Goal: Book appointment/travel/reservation: Book appointment/travel/reservation

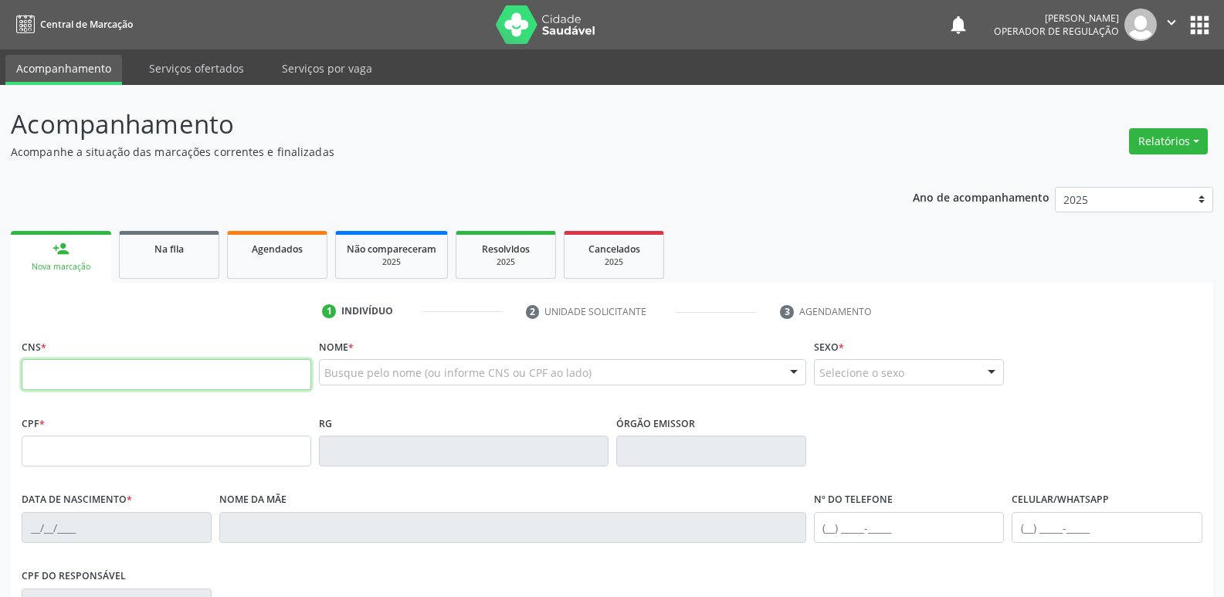
drag, startPoint x: 67, startPoint y: 359, endPoint x: 79, endPoint y: 267, distance: 92.6
click at [71, 303] on div "1 Indivíduo 2 Unidade solicitante 3 Agendamento CNS * Nome * Busque pelo nome (…" at bounding box center [612, 562] width 1202 height 527
type input "708 2011 0537 3442"
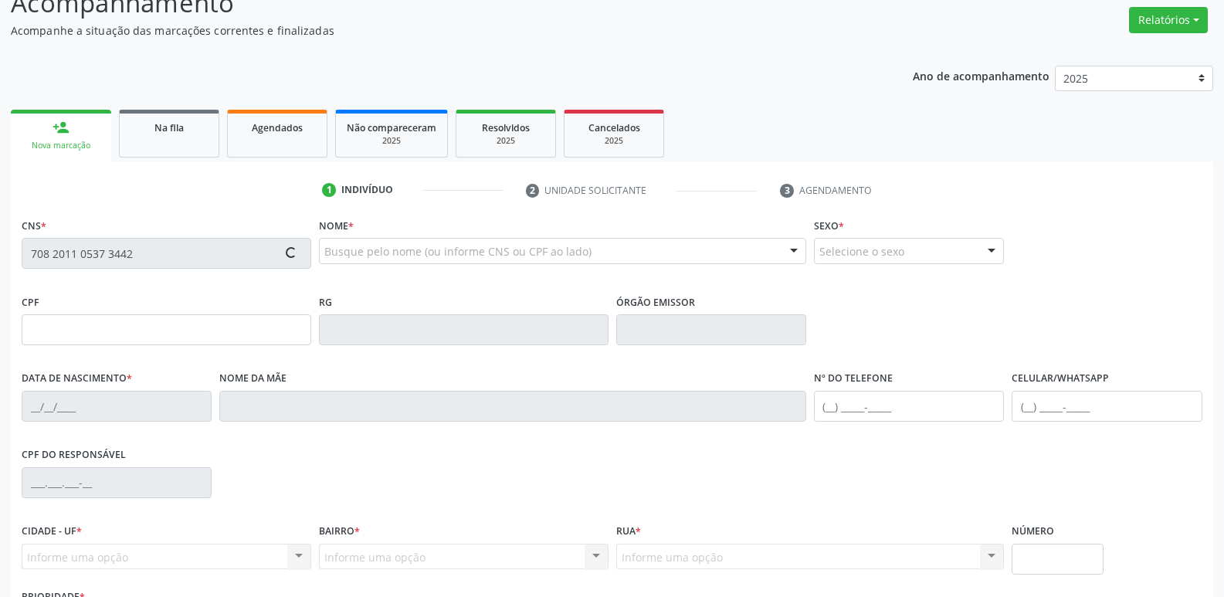
scroll to position [240, 0]
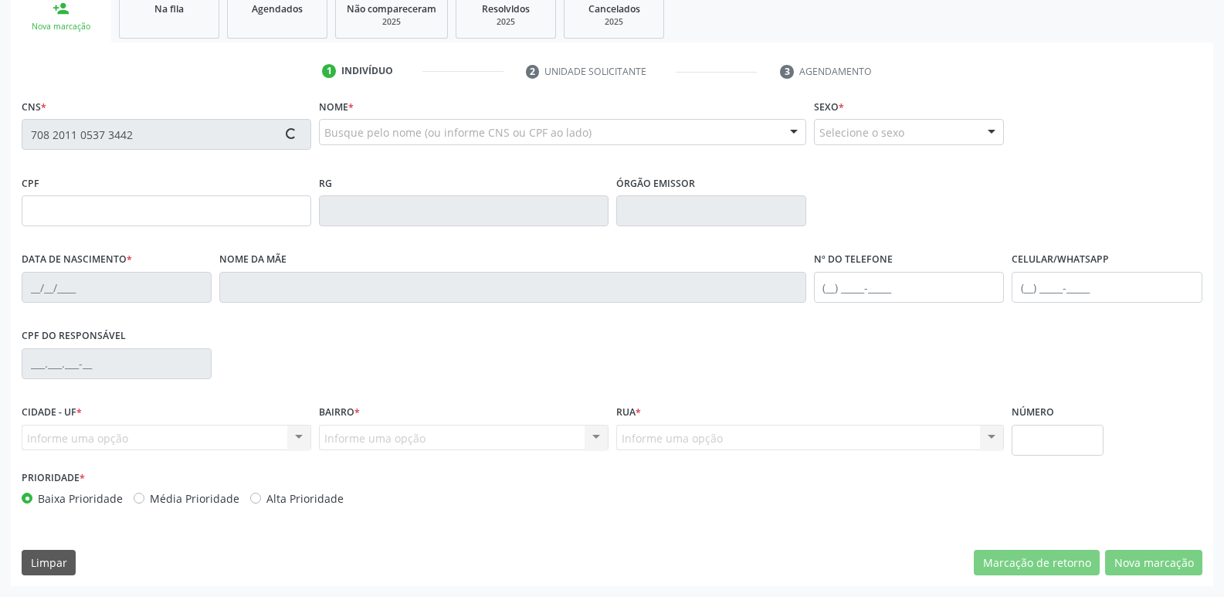
type input "057.134.374-00"
type input "[DATE]"
type input "[PERSON_NAME] da Conceição"
type input "[PHONE_NUMBER]"
type input "000.759.384-80"
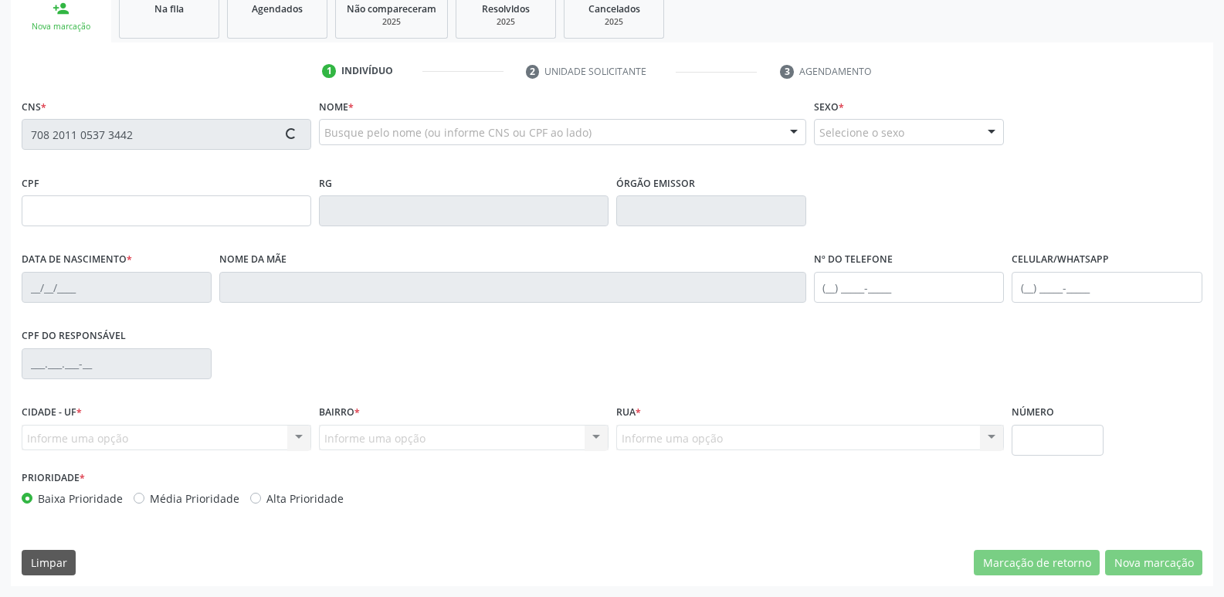
type input "50"
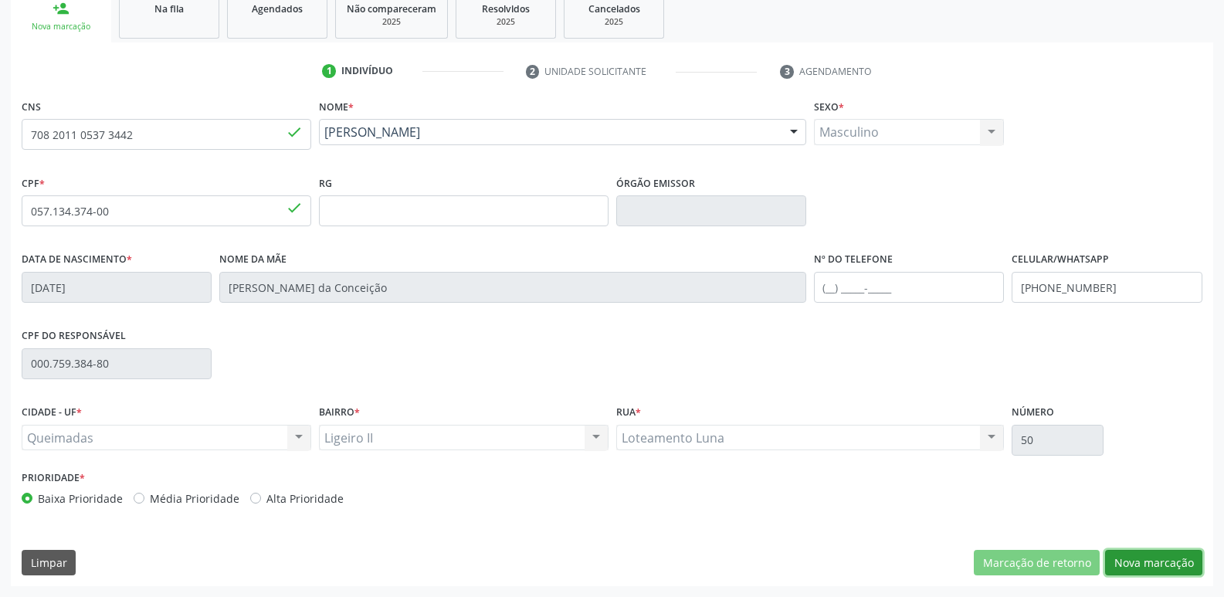
click at [1161, 556] on button "Nova marcação" at bounding box center [1153, 563] width 97 height 26
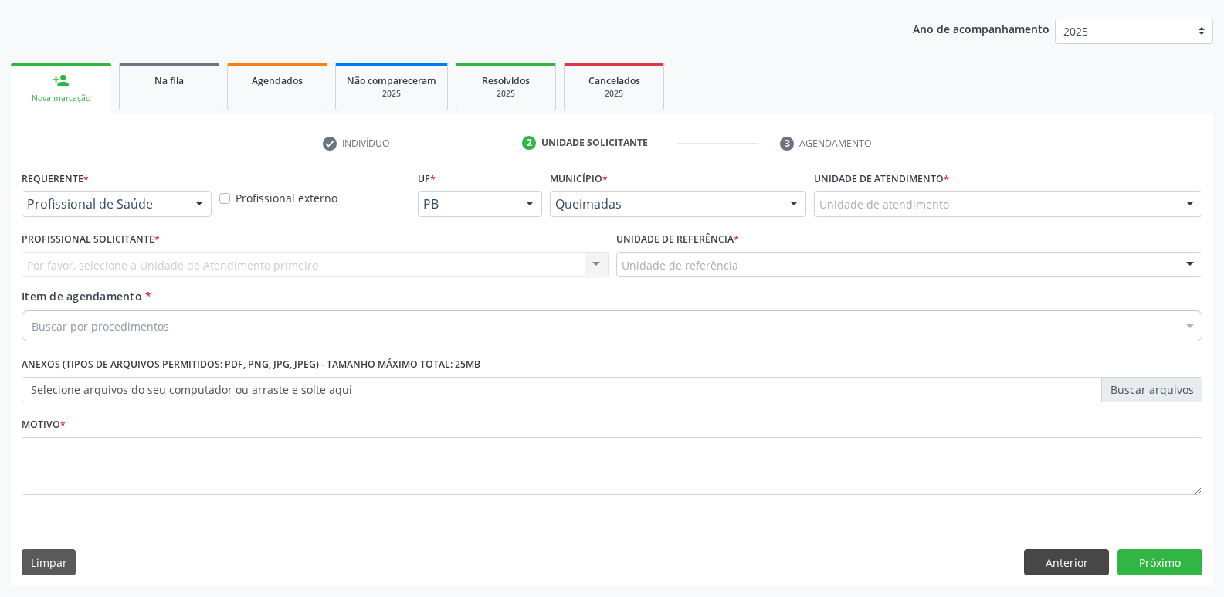
scroll to position [168, 0]
drag, startPoint x: 65, startPoint y: 207, endPoint x: 63, endPoint y: 243, distance: 36.4
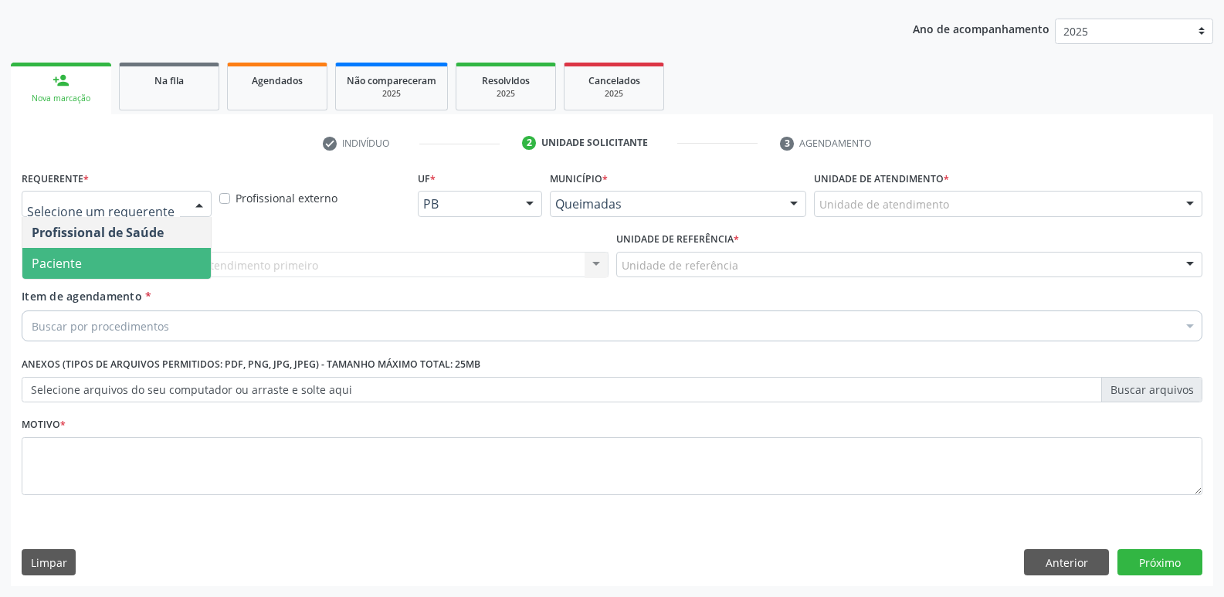
click at [69, 260] on span "Paciente" at bounding box center [57, 263] width 50 height 17
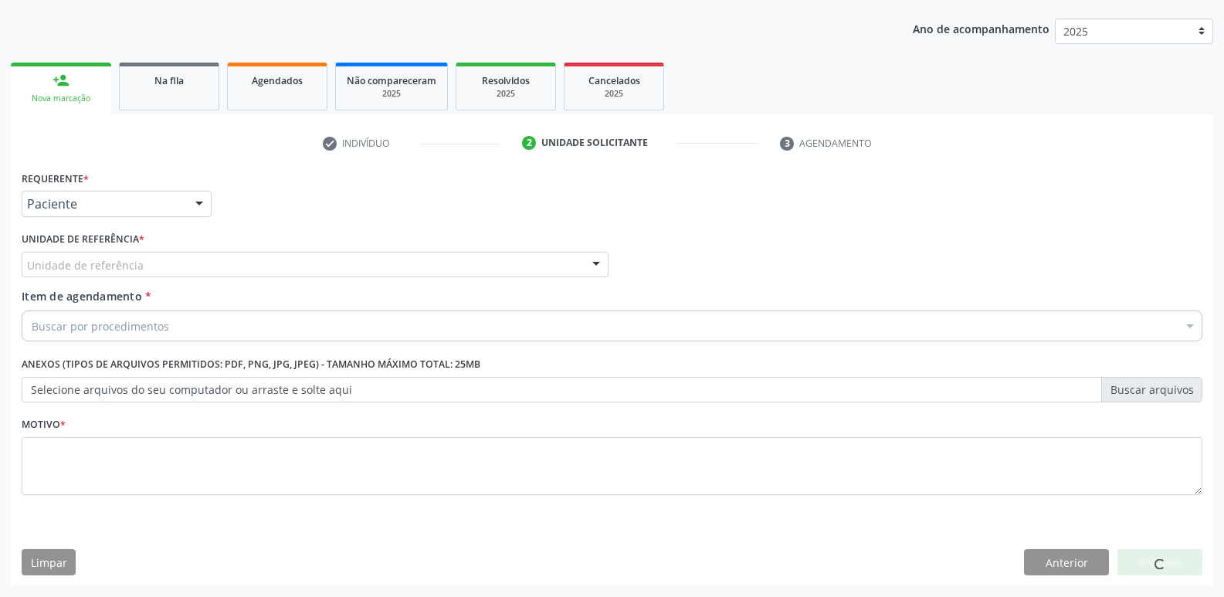
click at [76, 277] on div "Unidade de referência UBSF Ligeiro II UBSF Saulo Leal [PERSON_NAME] UBSF Castan…" at bounding box center [315, 265] width 587 height 26
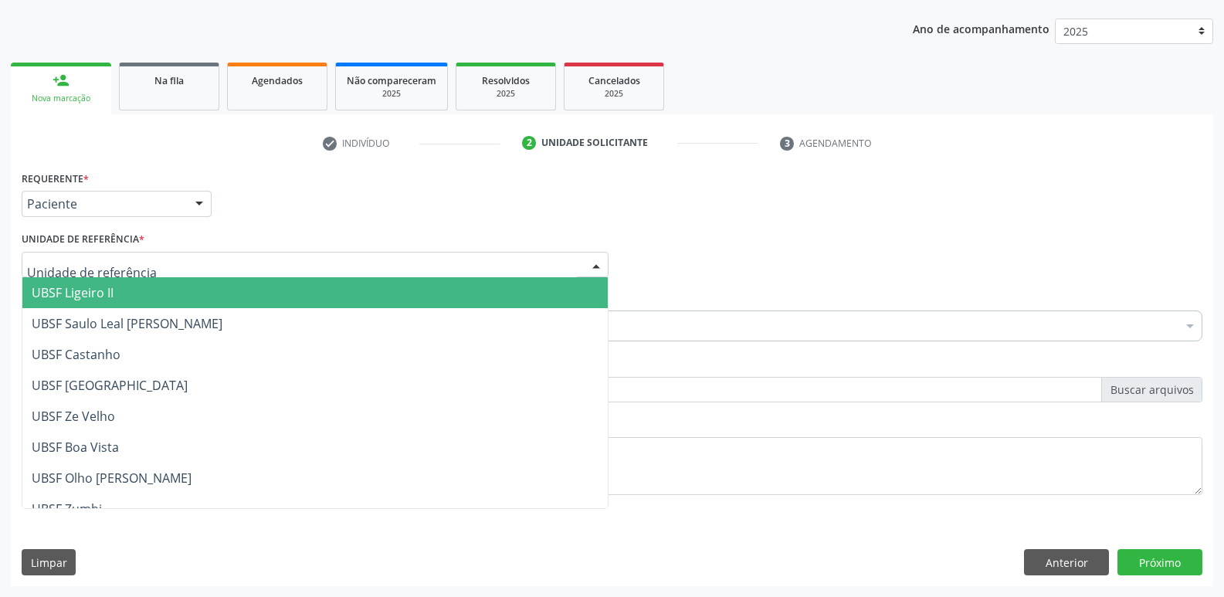
click at [90, 290] on span "UBSF Ligeiro II" at bounding box center [73, 292] width 82 height 17
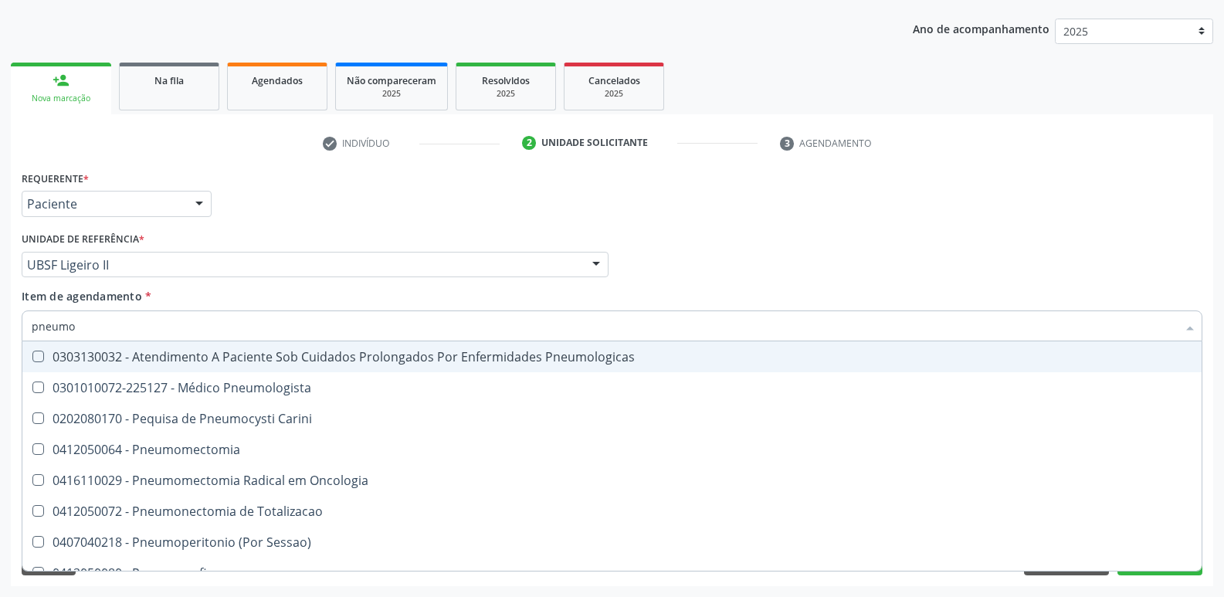
type input "pneumol"
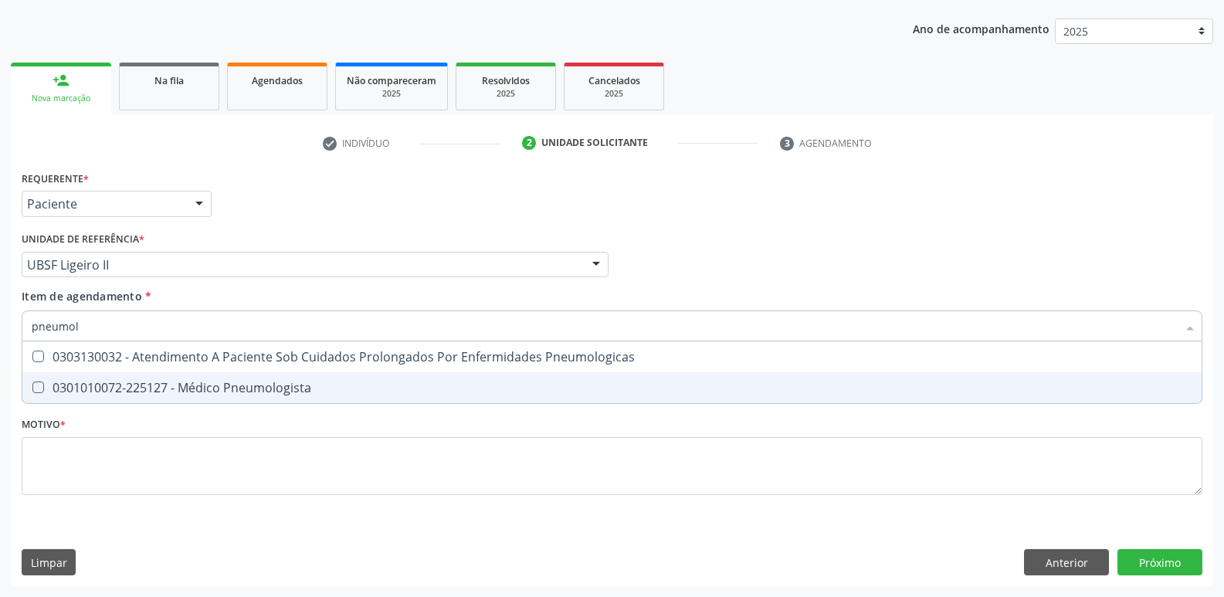
drag, startPoint x: 113, startPoint y: 387, endPoint x: 57, endPoint y: 411, distance: 60.8
click at [111, 385] on div "0301010072-225127 - Médico Pneumologista" at bounding box center [612, 387] width 1160 height 12
checkbox Pneumologista "true"
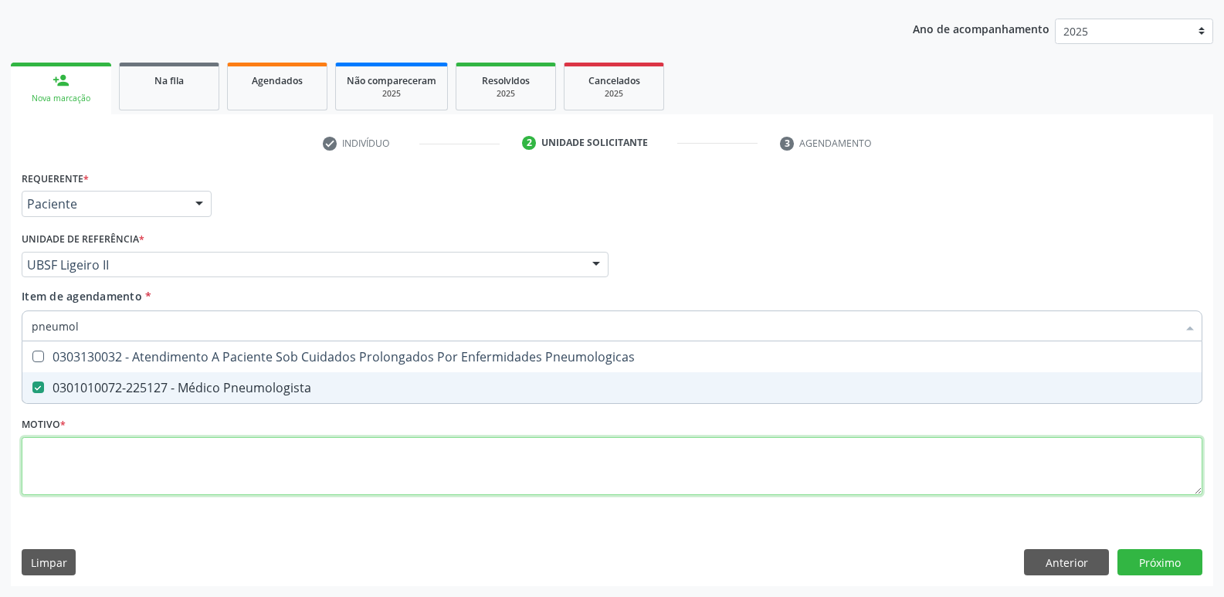
drag, startPoint x: 75, startPoint y: 448, endPoint x: 59, endPoint y: 415, distance: 36.2
click at [74, 448] on div "Requerente * Paciente Profissional de Saúde Paciente Nenhum resultado encontrad…" at bounding box center [612, 342] width 1180 height 350
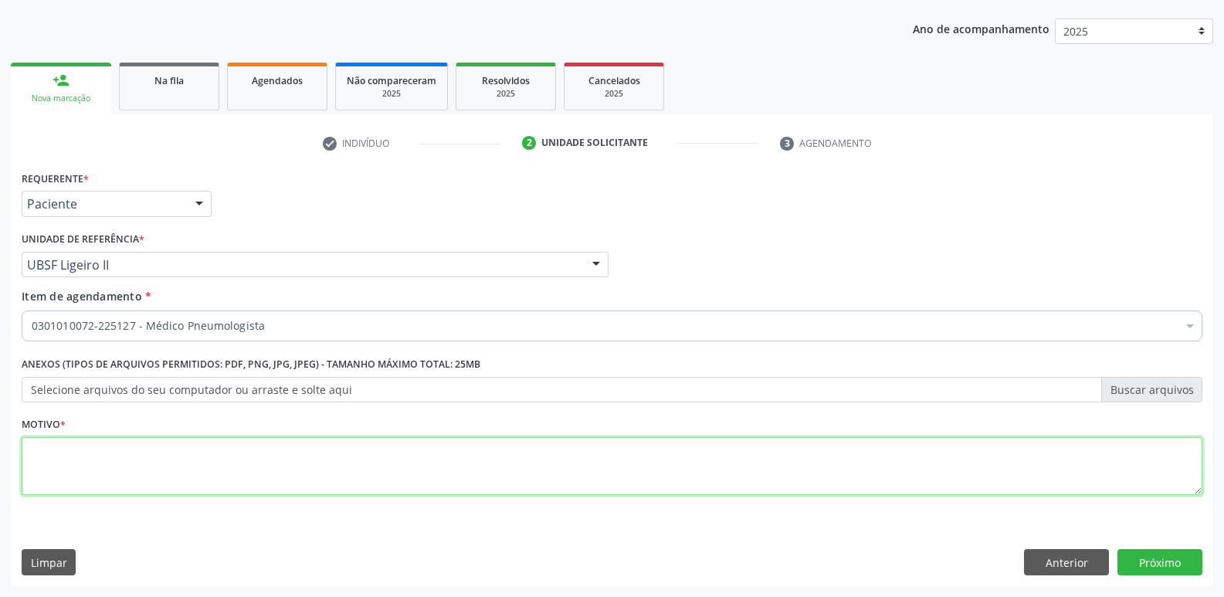
paste textarea "a"
type textarea "avaliação"
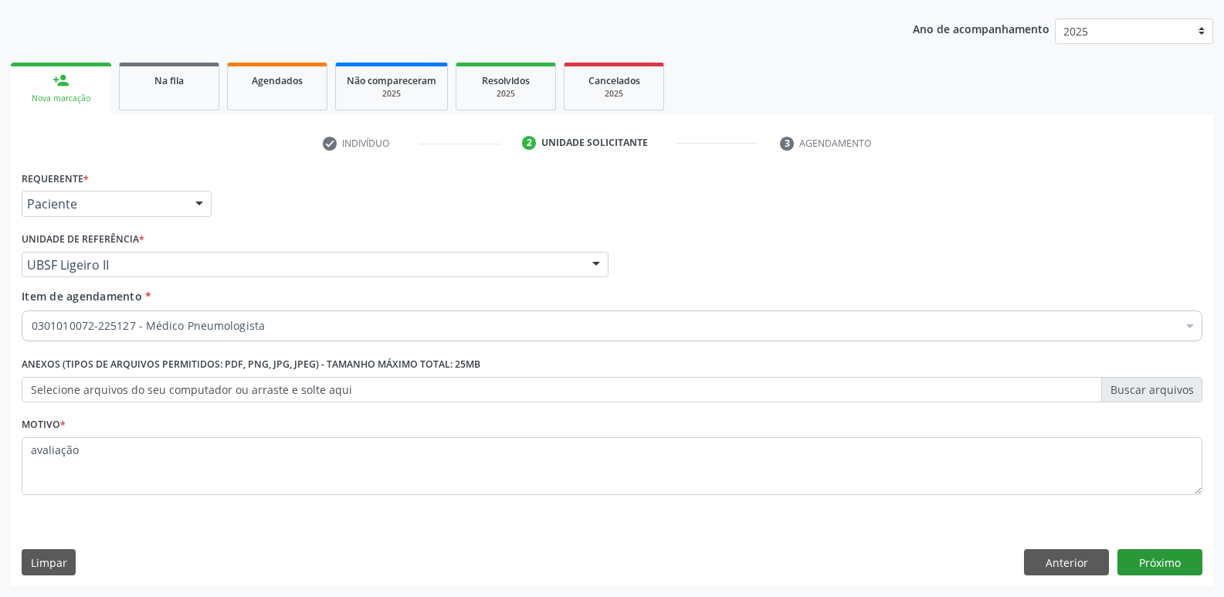
drag, startPoint x: 1154, startPoint y: 529, endPoint x: 1146, endPoint y: 552, distance: 24.7
click at [1149, 543] on div "Requerente * Paciente Profissional de Saúde Paciente Nenhum resultado encontrad…" at bounding box center [612, 376] width 1202 height 419
click at [1146, 552] on button "Próximo" at bounding box center [1159, 562] width 85 height 26
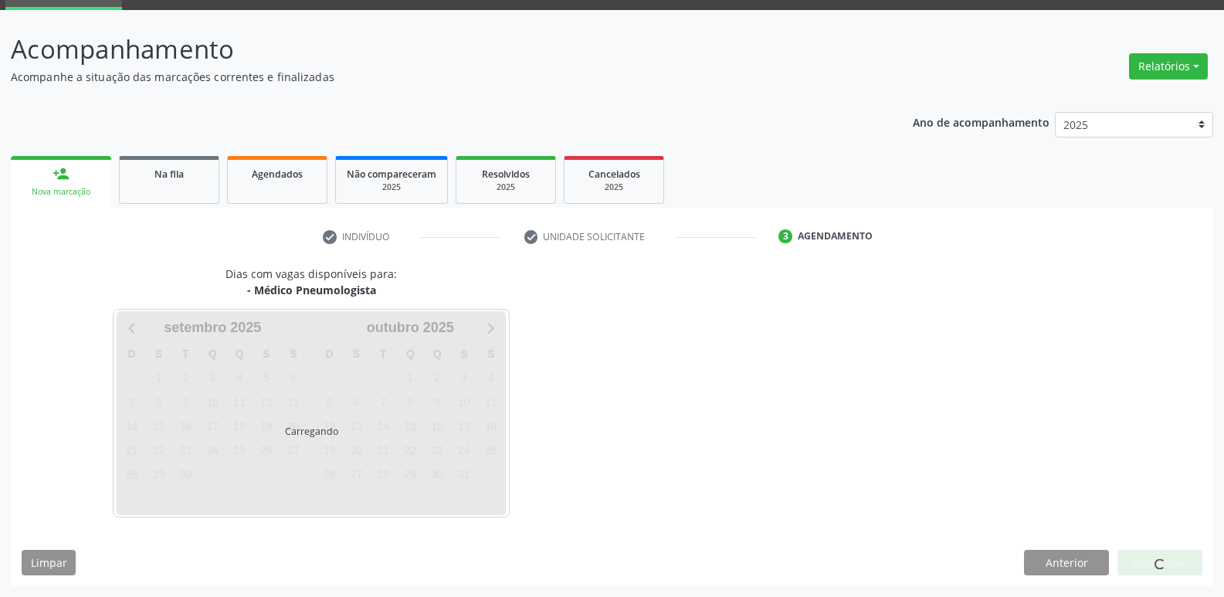
scroll to position [75, 0]
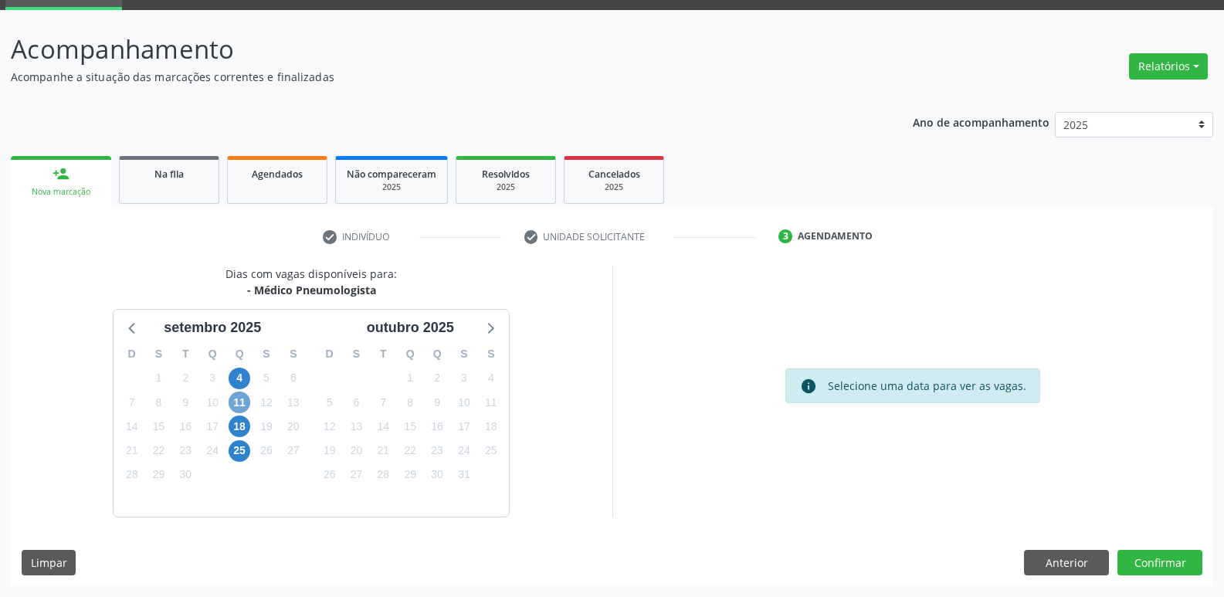
drag, startPoint x: 240, startPoint y: 401, endPoint x: 338, endPoint y: 418, distance: 99.4
click at [241, 401] on span "11" at bounding box center [239, 402] width 22 height 22
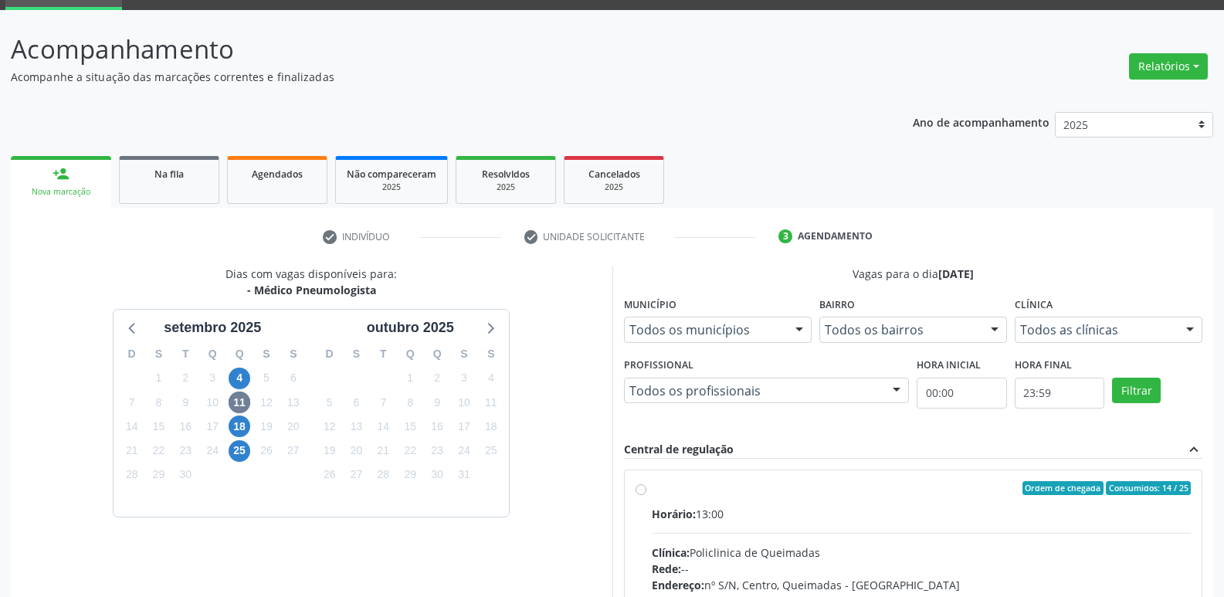
drag, startPoint x: 963, startPoint y: 512, endPoint x: 1092, endPoint y: 377, distance: 186.2
click at [978, 497] on label "Ordem de chegada Consumidos: 14 / 25 Horário: 13:00 Clínica: Policlinica de Que…" at bounding box center [922, 599] width 540 height 237
click at [646, 495] on input "Ordem de chegada Consumidos: 14 / 25 Horário: 13:00 Clínica: Policlinica de Que…" at bounding box center [640, 488] width 11 height 14
radio input "true"
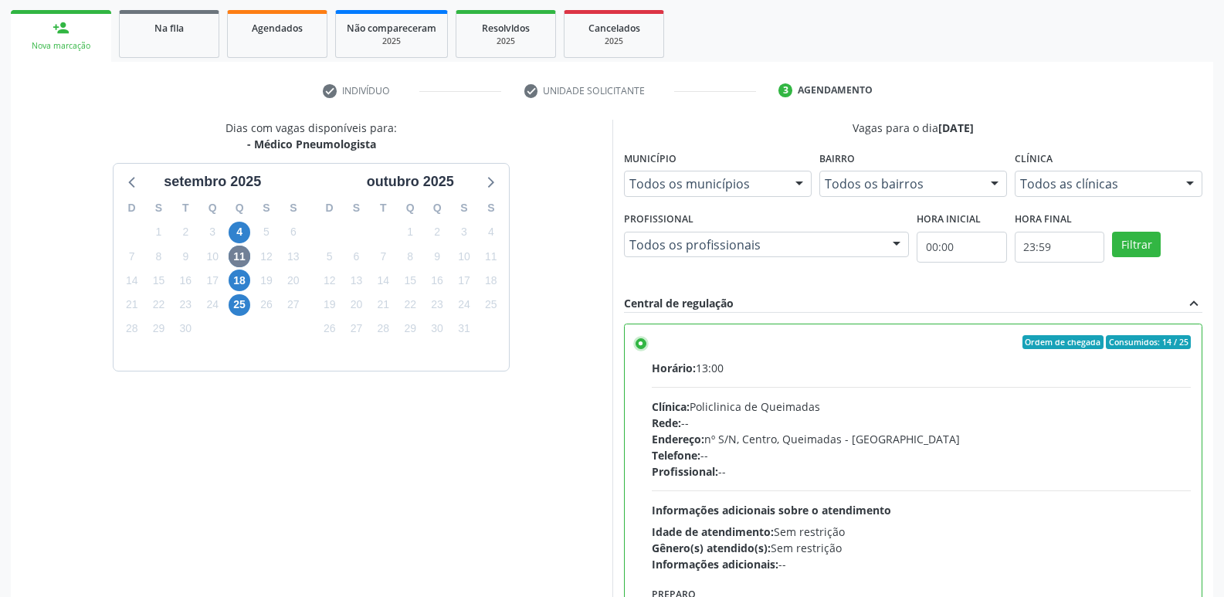
scroll to position [326, 0]
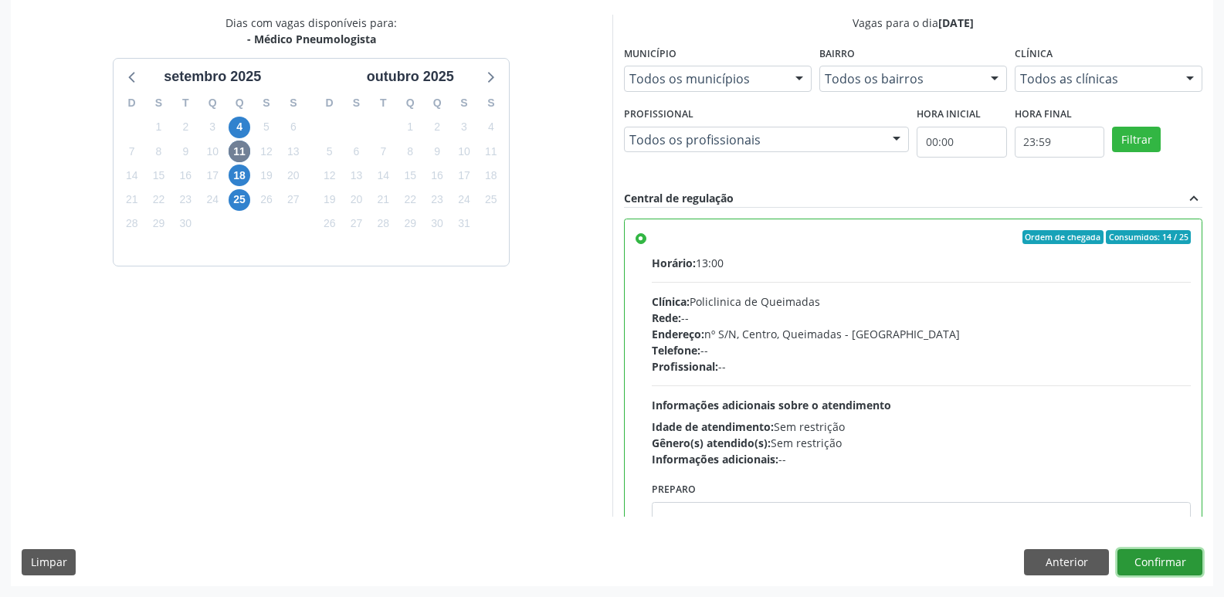
drag, startPoint x: 1145, startPoint y: 549, endPoint x: 1142, endPoint y: 557, distance: 8.8
click at [1142, 557] on button "Confirmar" at bounding box center [1159, 562] width 85 height 26
click at [1142, 558] on div at bounding box center [1159, 562] width 85 height 26
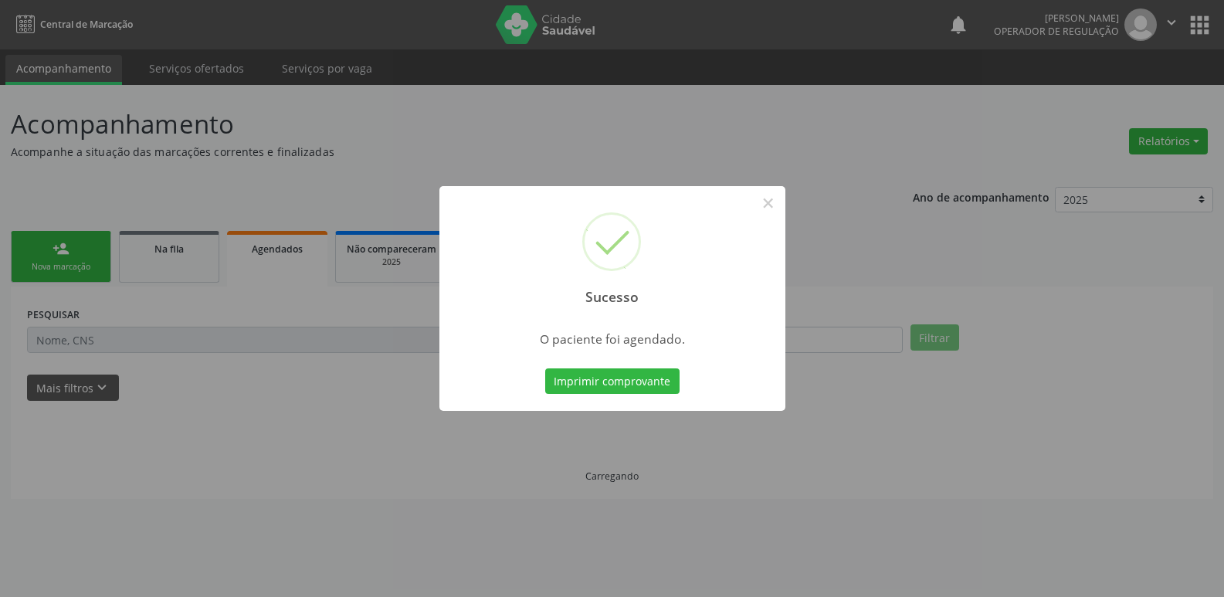
scroll to position [0, 0]
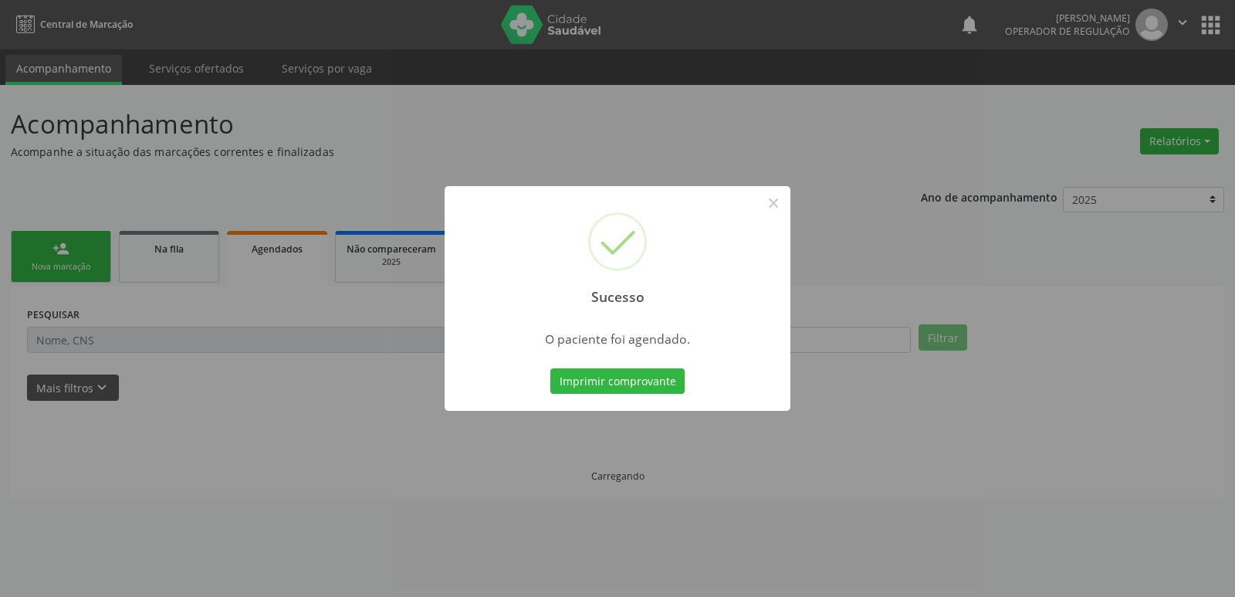
click at [550, 368] on button "Imprimir comprovante" at bounding box center [617, 381] width 134 height 26
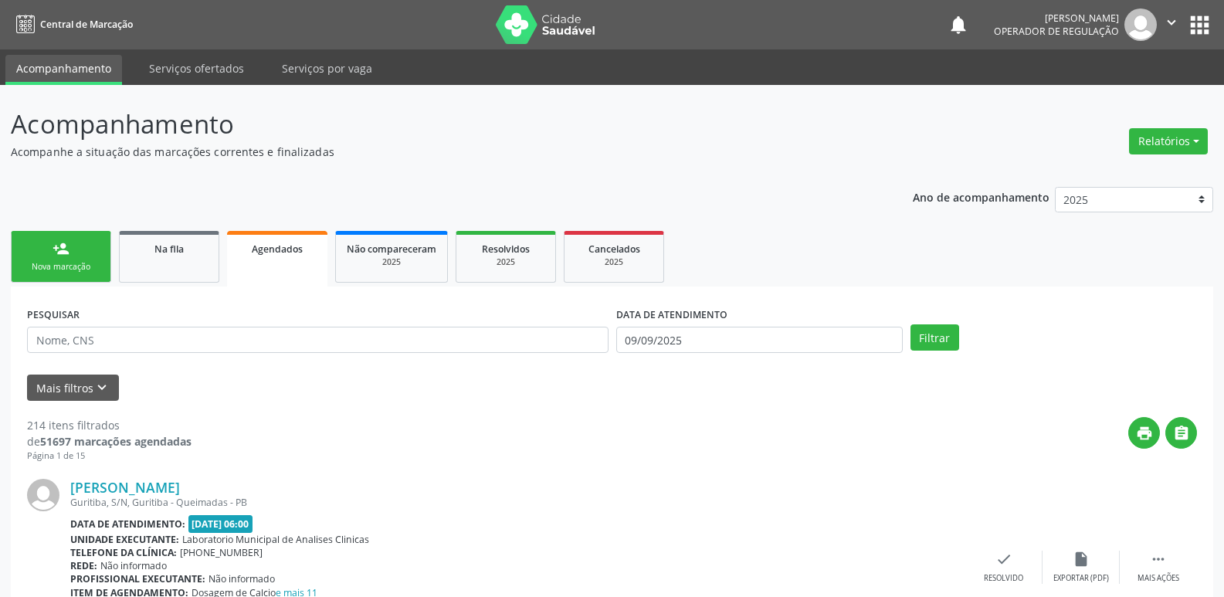
click at [56, 249] on div "person_add" at bounding box center [60, 248] width 17 height 17
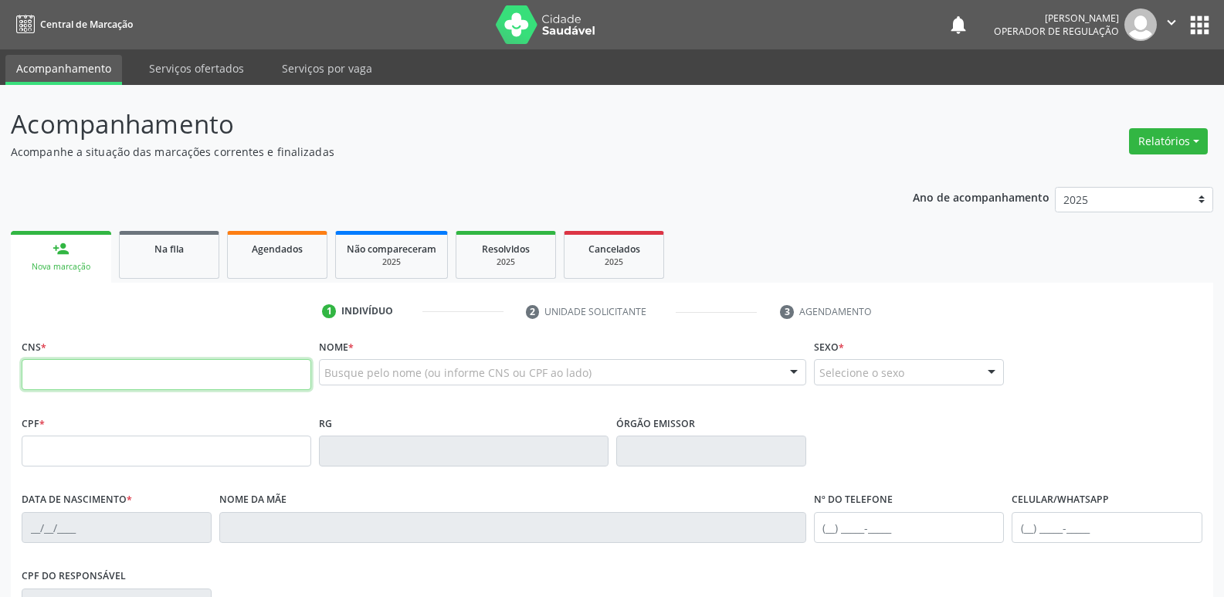
click at [256, 373] on input "text" at bounding box center [166, 374] width 289 height 31
type input "702 5043 4099 2433"
type input "712.144.744-46"
type input "[DATE]"
type input "[PERSON_NAME]"
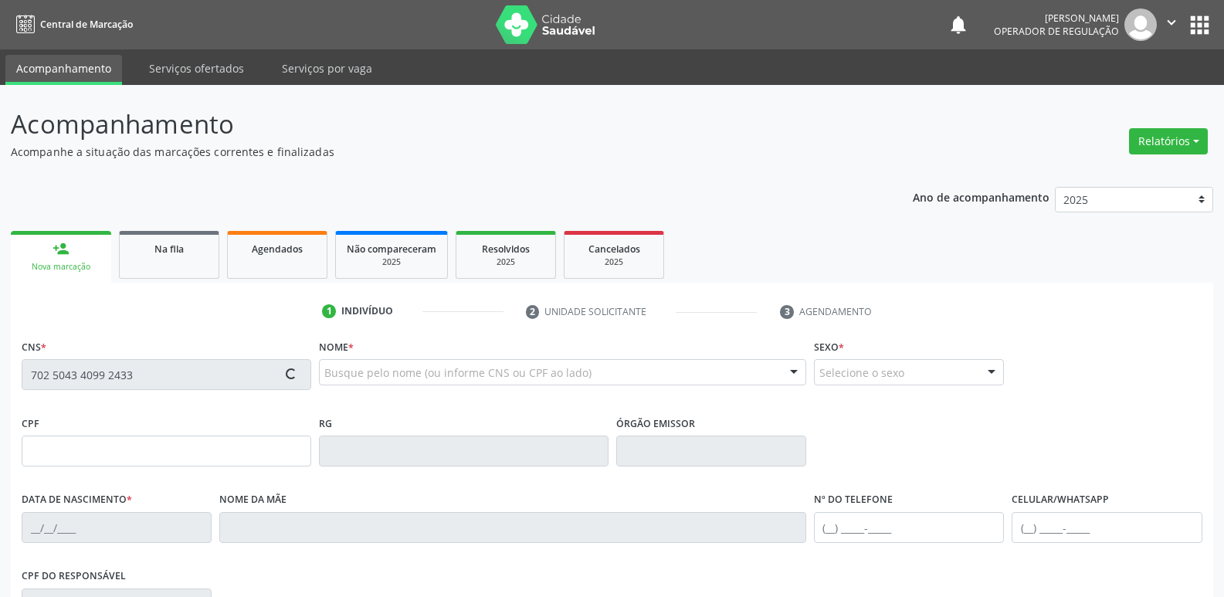
type input "[PHONE_NUMBER]"
type input "203.772.404-78"
type input "201"
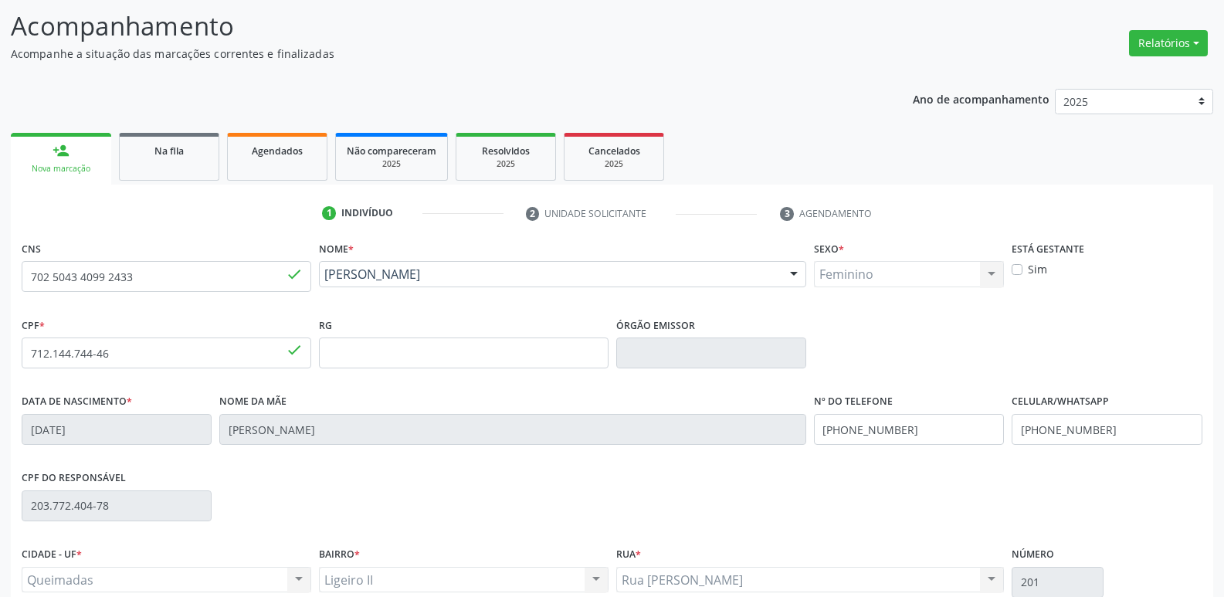
scroll to position [240, 0]
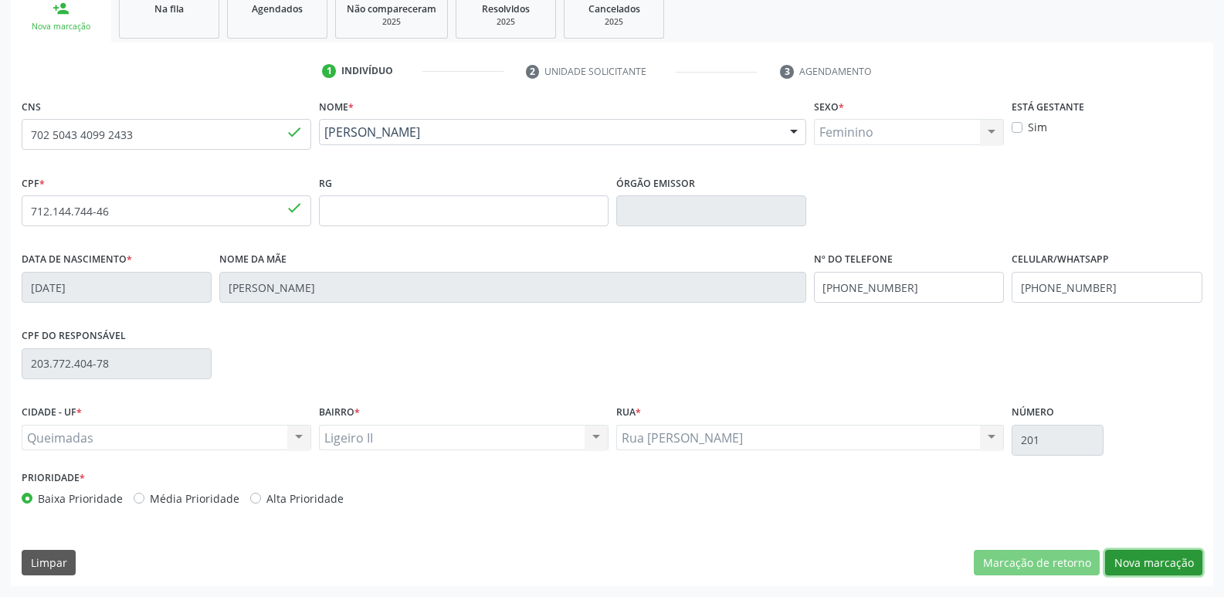
click at [1125, 557] on button "Nova marcação" at bounding box center [1153, 563] width 97 height 26
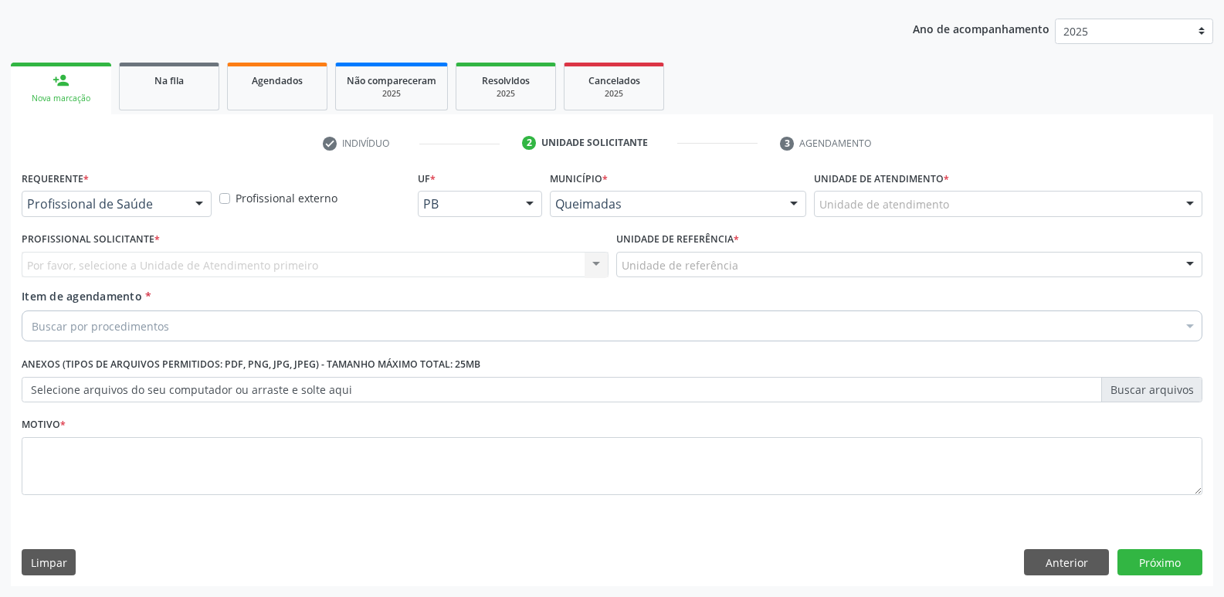
scroll to position [168, 0]
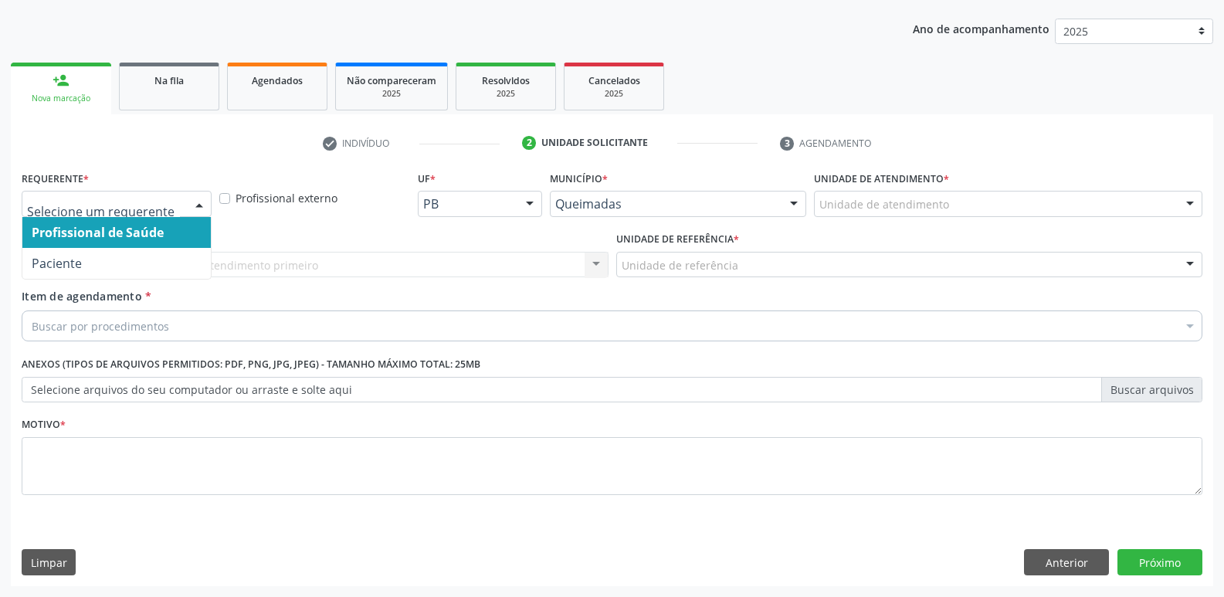
drag, startPoint x: 170, startPoint y: 202, endPoint x: 143, endPoint y: 276, distance: 78.9
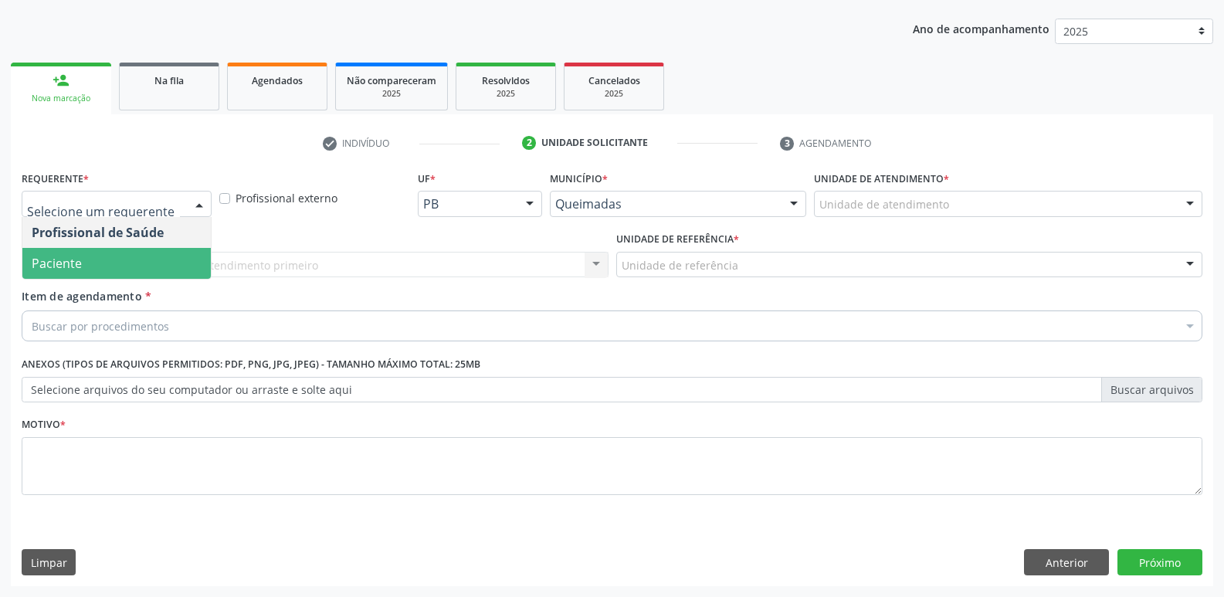
drag, startPoint x: 140, startPoint y: 276, endPoint x: 156, endPoint y: 266, distance: 19.1
click at [141, 272] on span "Paciente" at bounding box center [116, 263] width 188 height 31
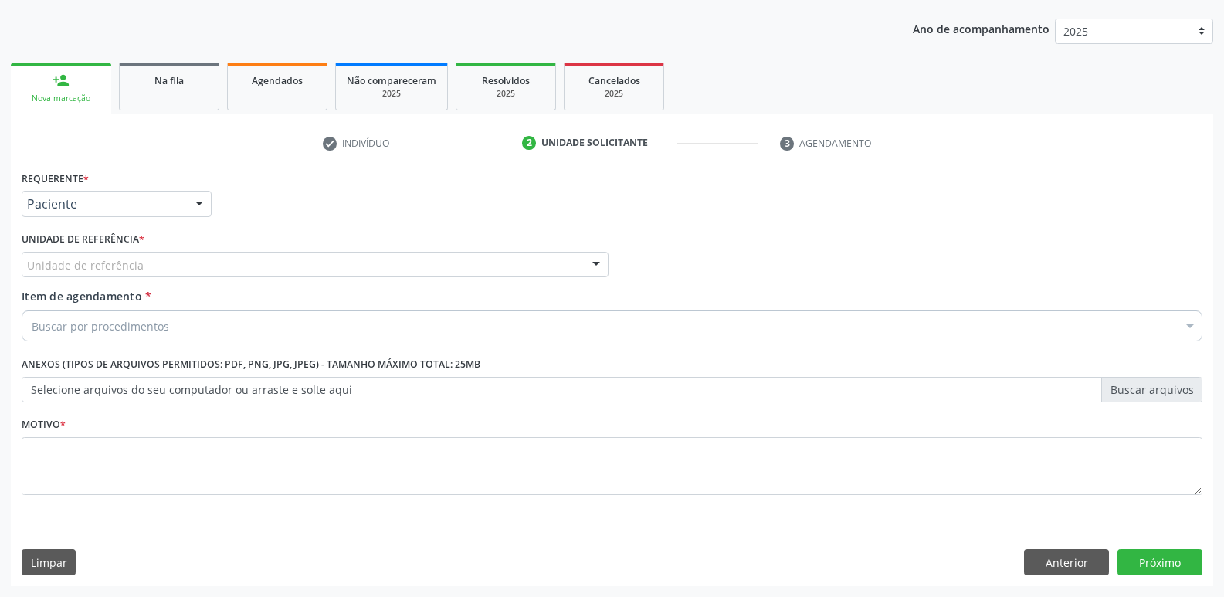
click at [168, 262] on div "Unidade de referência" at bounding box center [315, 265] width 587 height 26
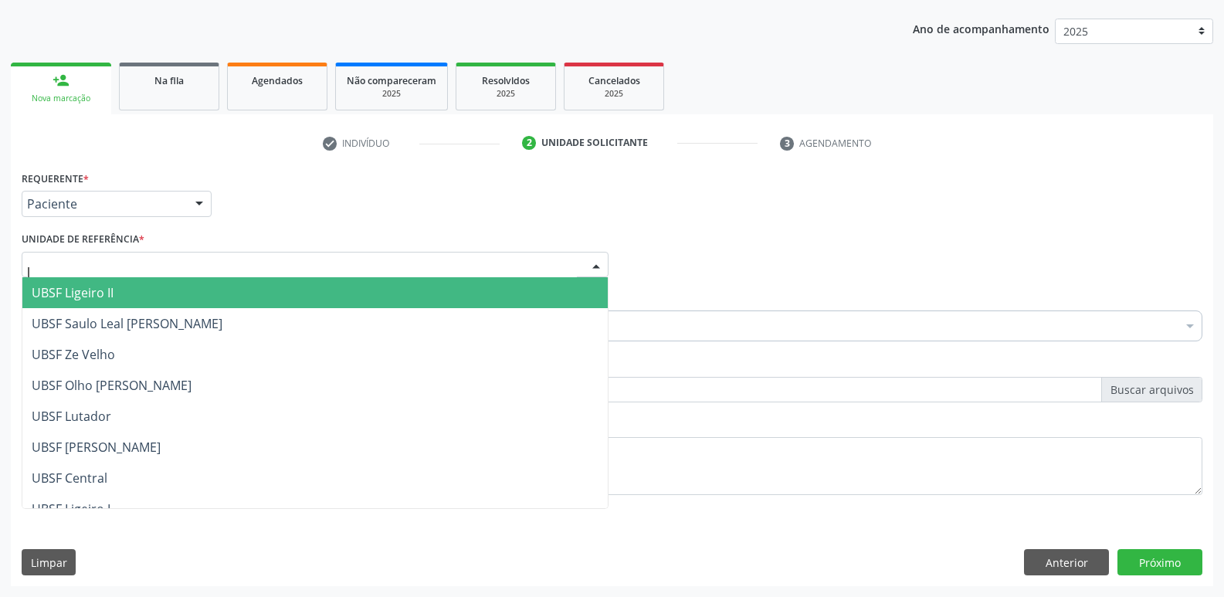
type input "li"
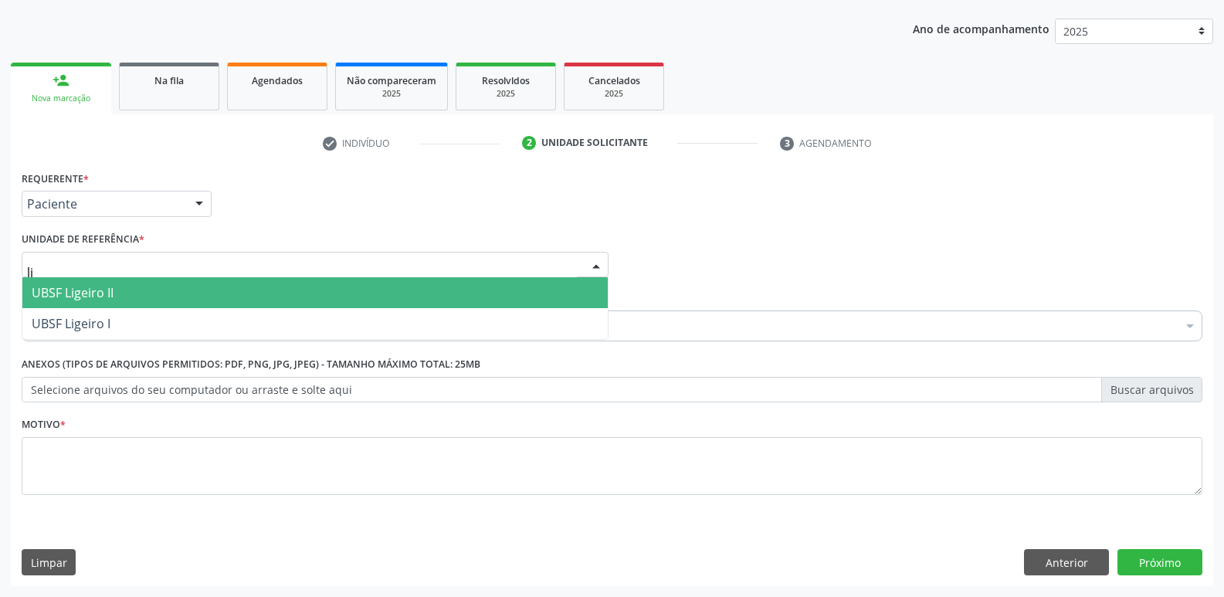
click at [137, 299] on span "UBSF Ligeiro II" at bounding box center [314, 292] width 585 height 31
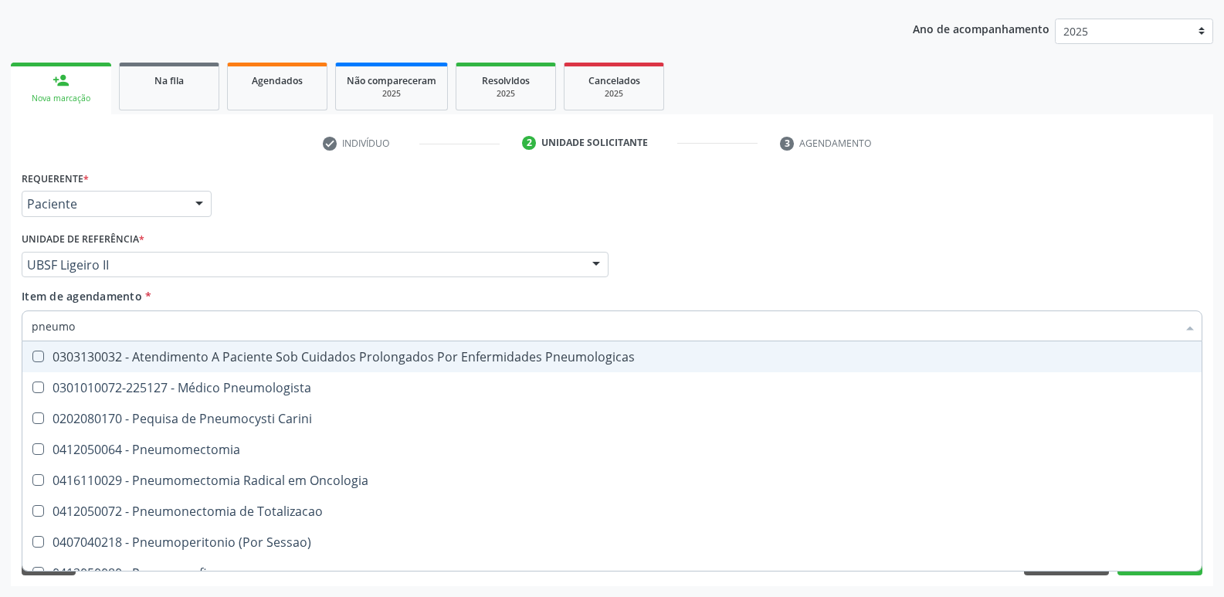
type input "pneumol"
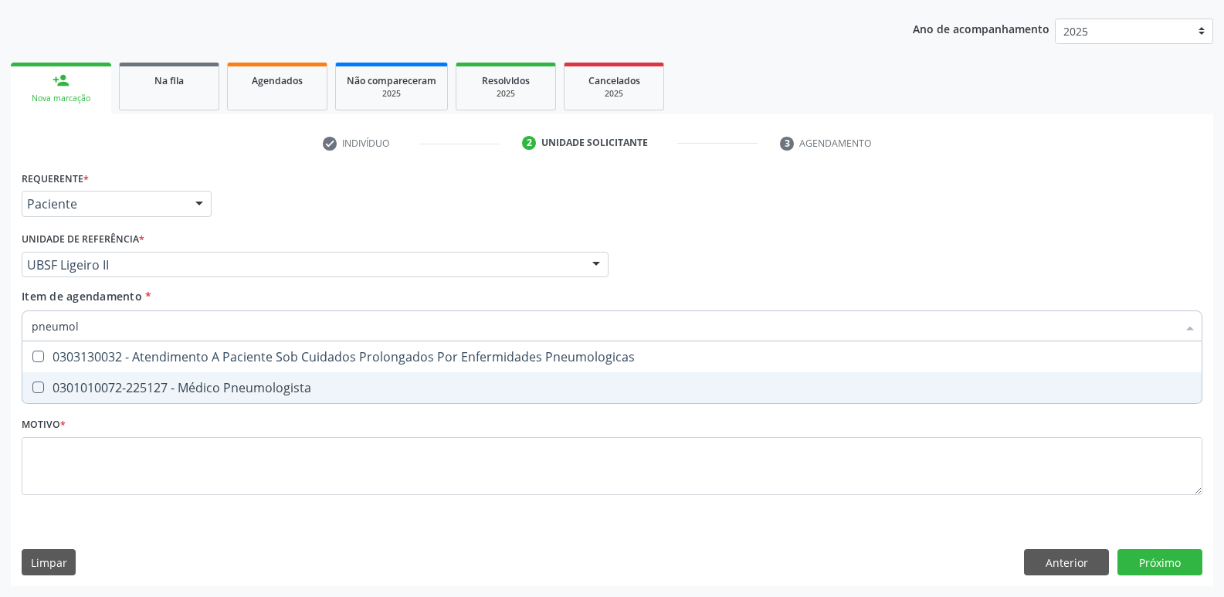
click at [166, 386] on div "0301010072-225127 - Médico Pneumologista" at bounding box center [612, 387] width 1160 height 12
checkbox Pneumologista "true"
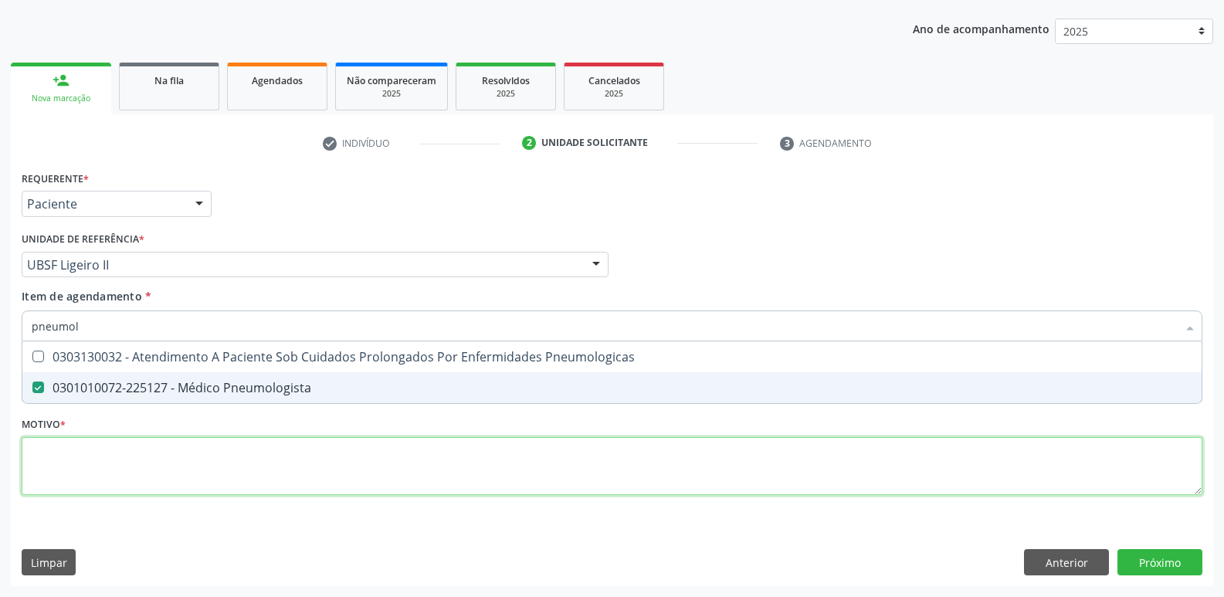
click at [154, 456] on div "Requerente * Paciente Profissional de Saúde Paciente Nenhum resultado encontrad…" at bounding box center [612, 342] width 1180 height 350
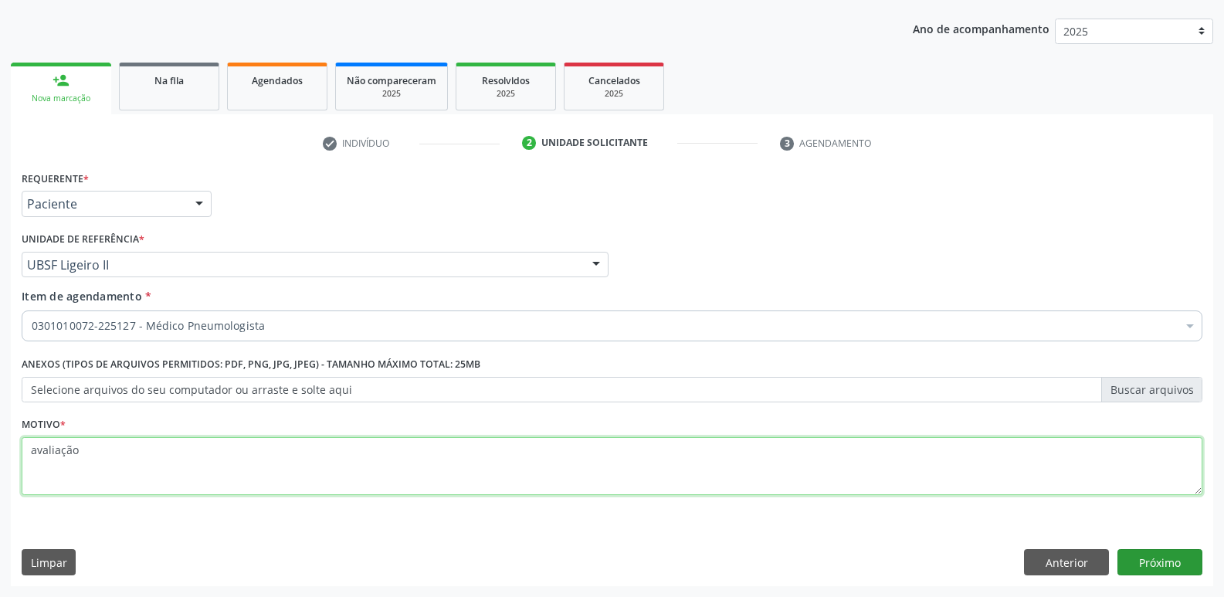
type textarea "avaliação"
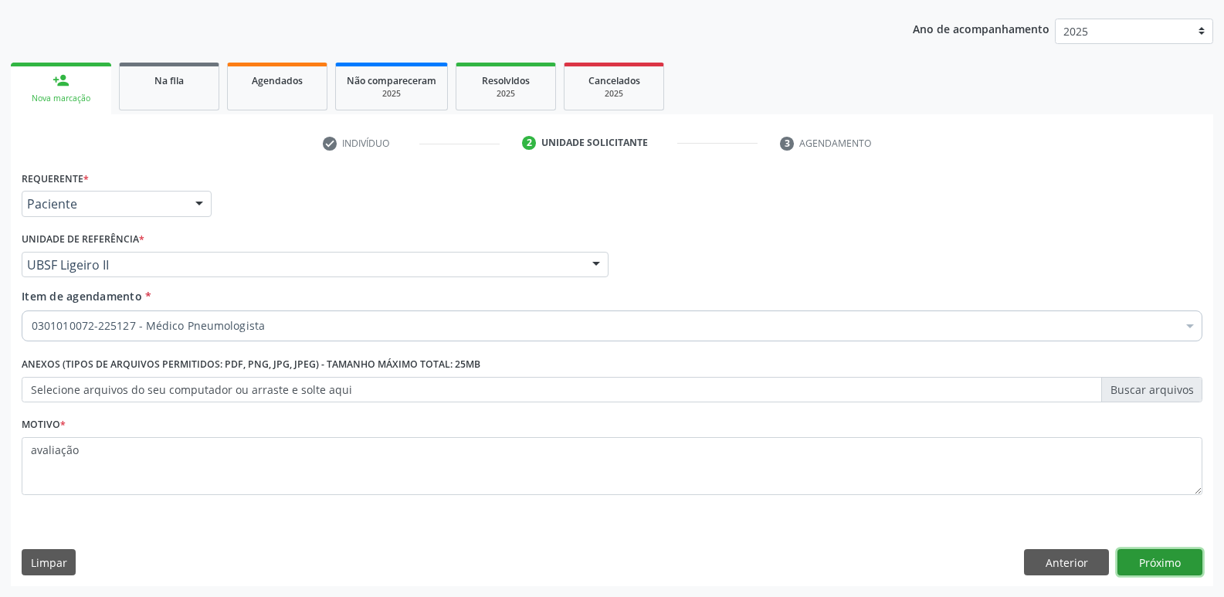
click at [1175, 555] on button "Próximo" at bounding box center [1159, 562] width 85 height 26
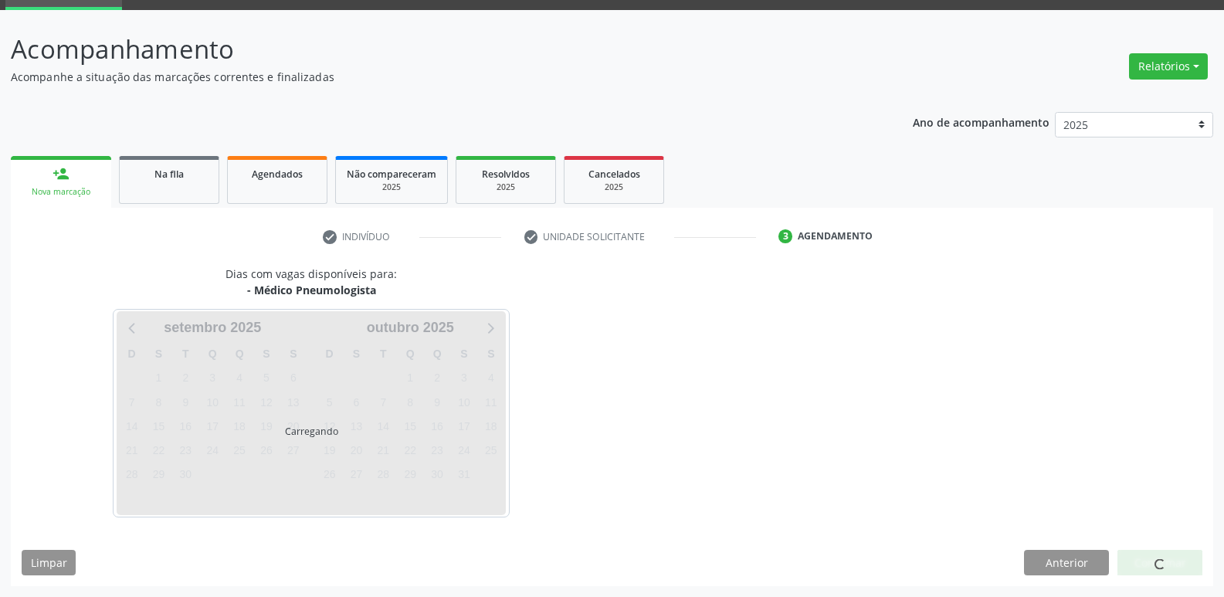
scroll to position [75, 0]
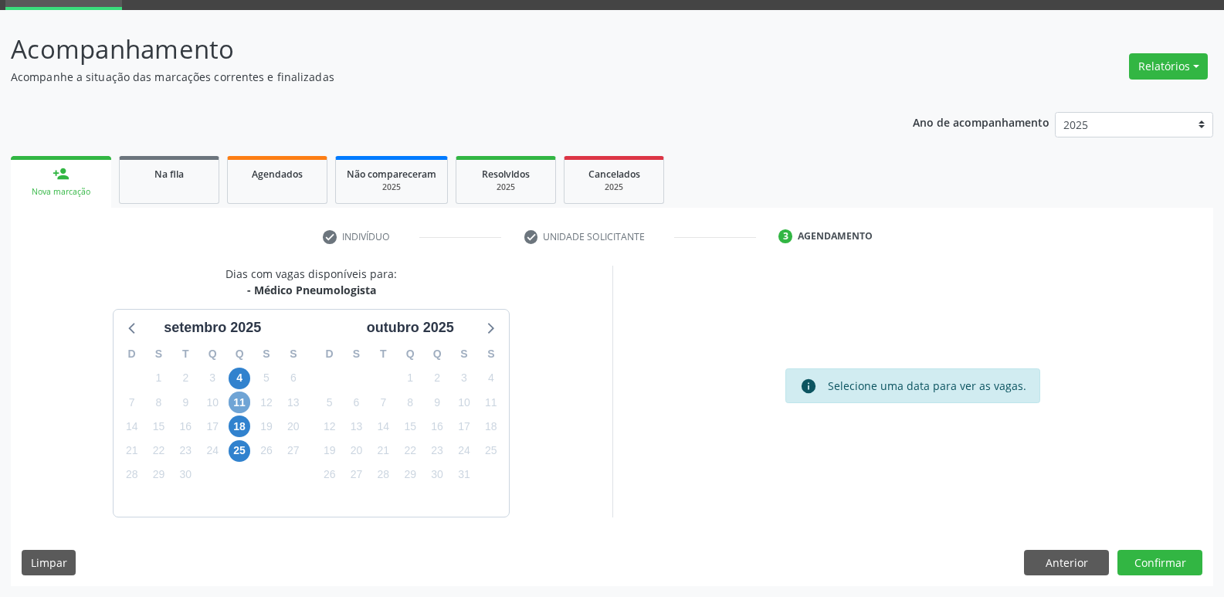
click at [239, 399] on span "11" at bounding box center [239, 402] width 22 height 22
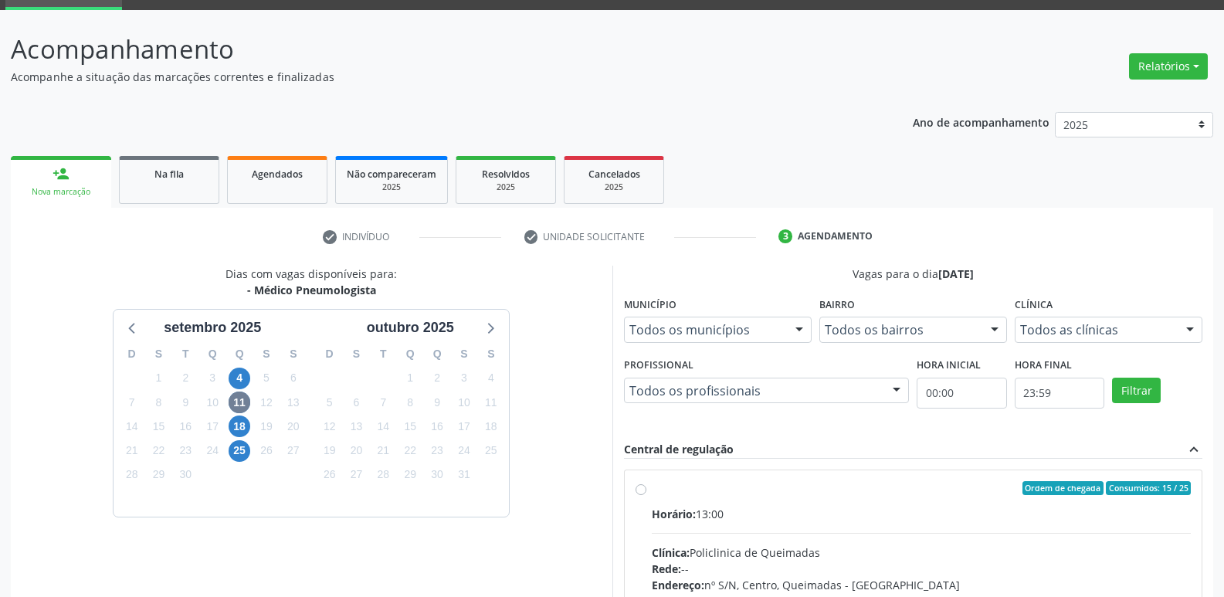
drag, startPoint x: 1059, startPoint y: 550, endPoint x: 1044, endPoint y: 357, distance: 194.4
radio input "true"
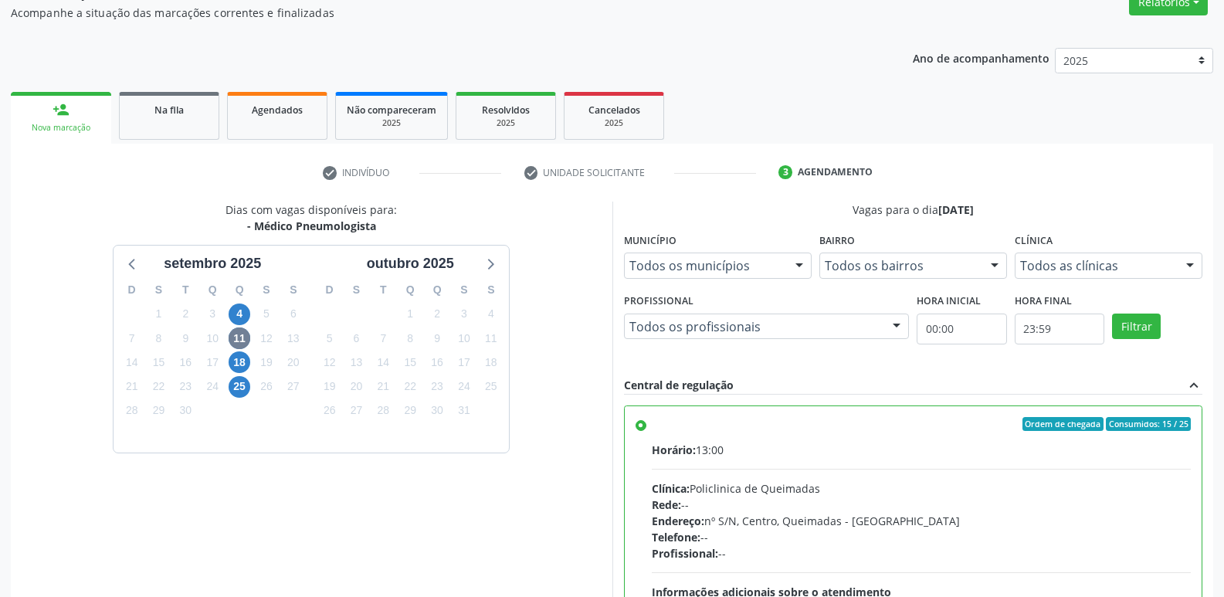
scroll to position [326, 0]
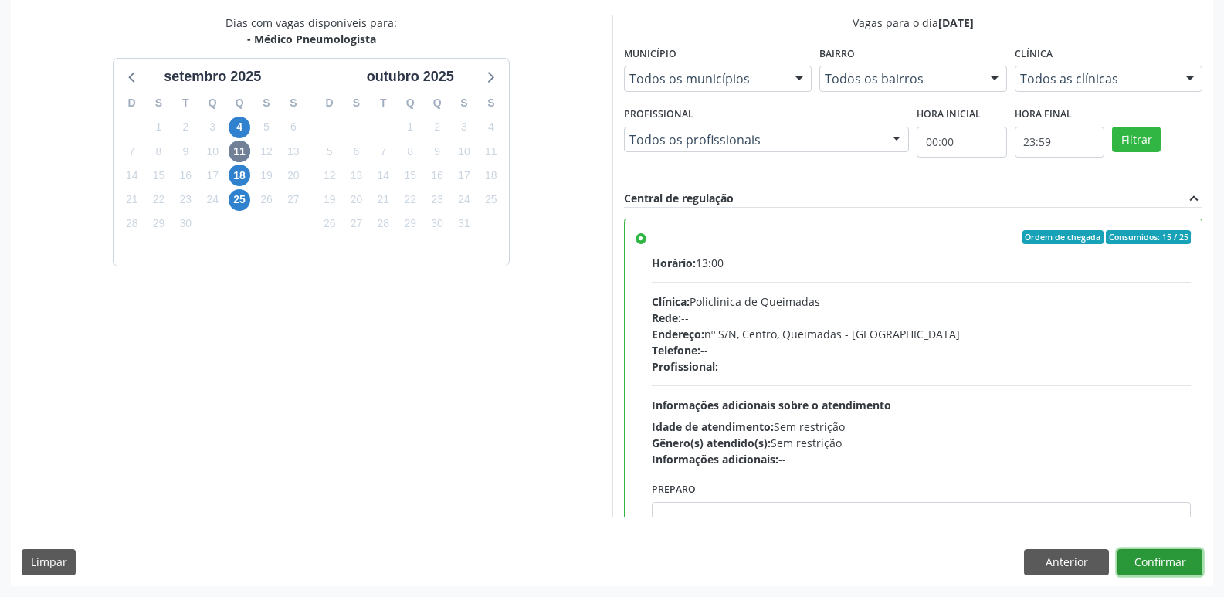
click at [1141, 557] on button "Confirmar" at bounding box center [1159, 562] width 85 height 26
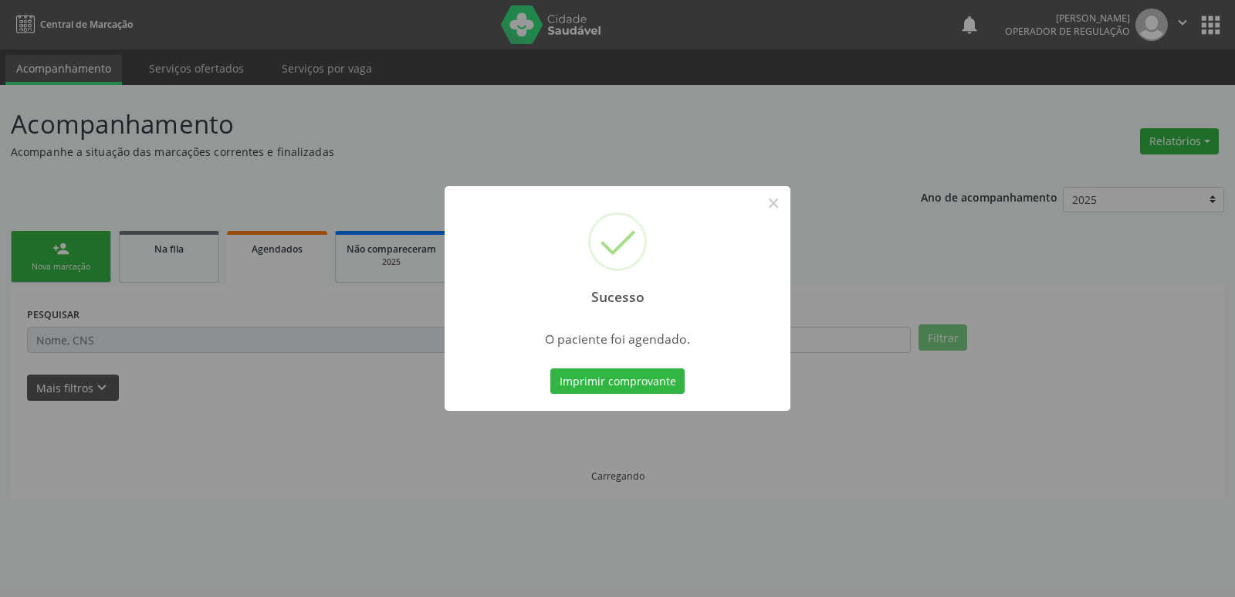
click at [550, 368] on button "Imprimir comprovante" at bounding box center [617, 381] width 134 height 26
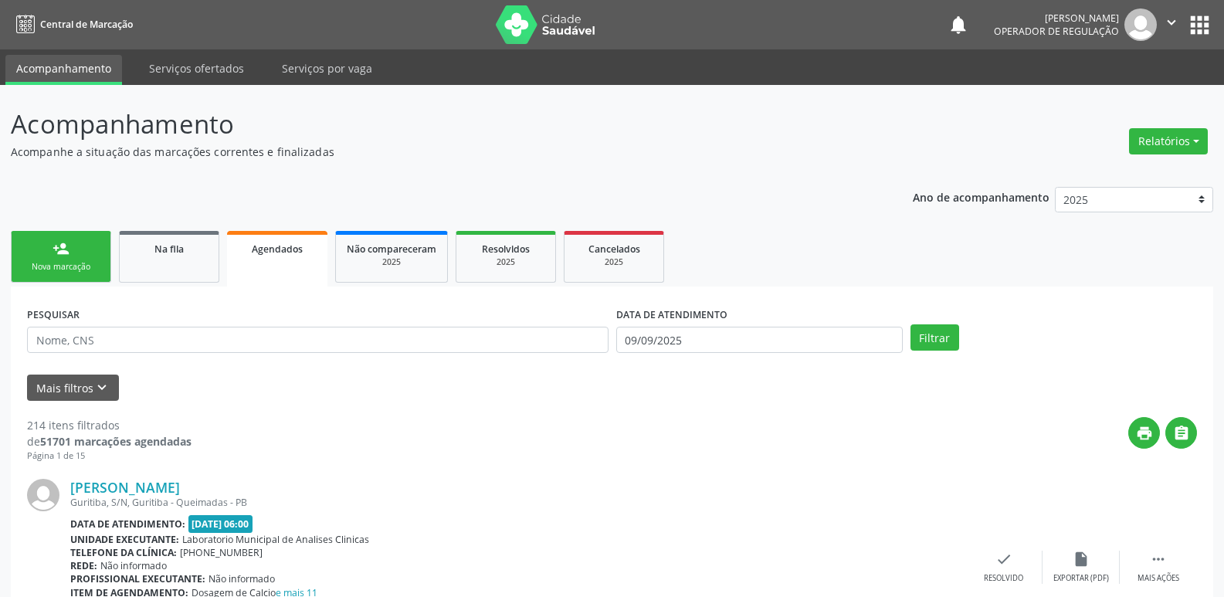
drag, startPoint x: 1204, startPoint y: 26, endPoint x: 1185, endPoint y: 39, distance: 23.3
click at [1200, 28] on button "apps" at bounding box center [1199, 25] width 27 height 27
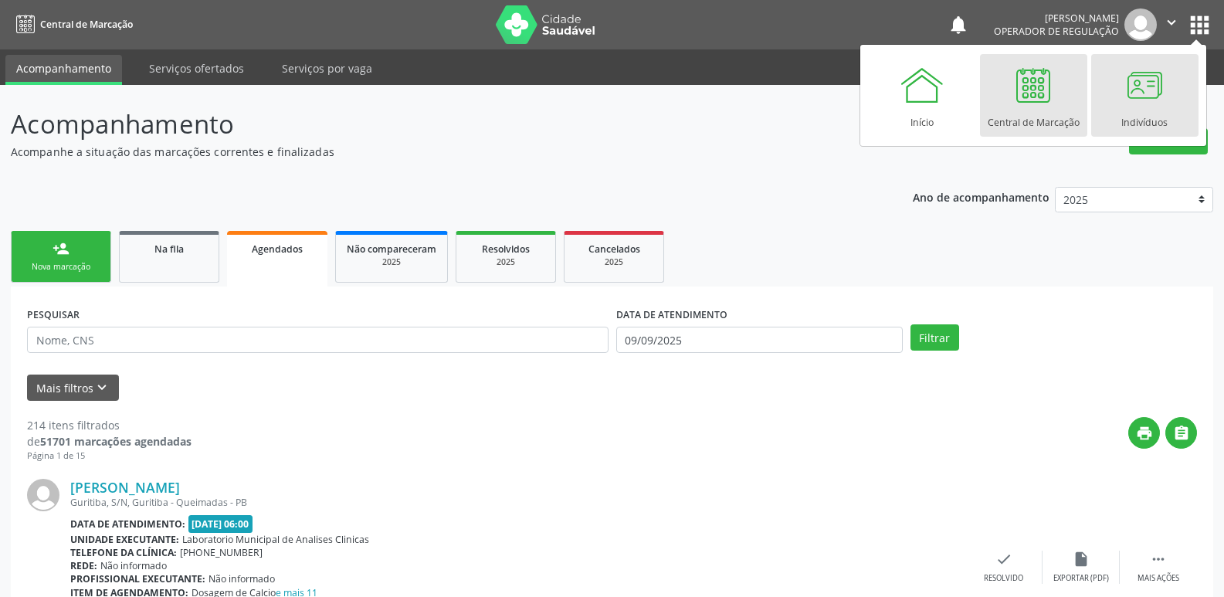
click at [1133, 103] on div at bounding box center [1144, 85] width 46 height 46
